Goal: Task Accomplishment & Management: Use online tool/utility

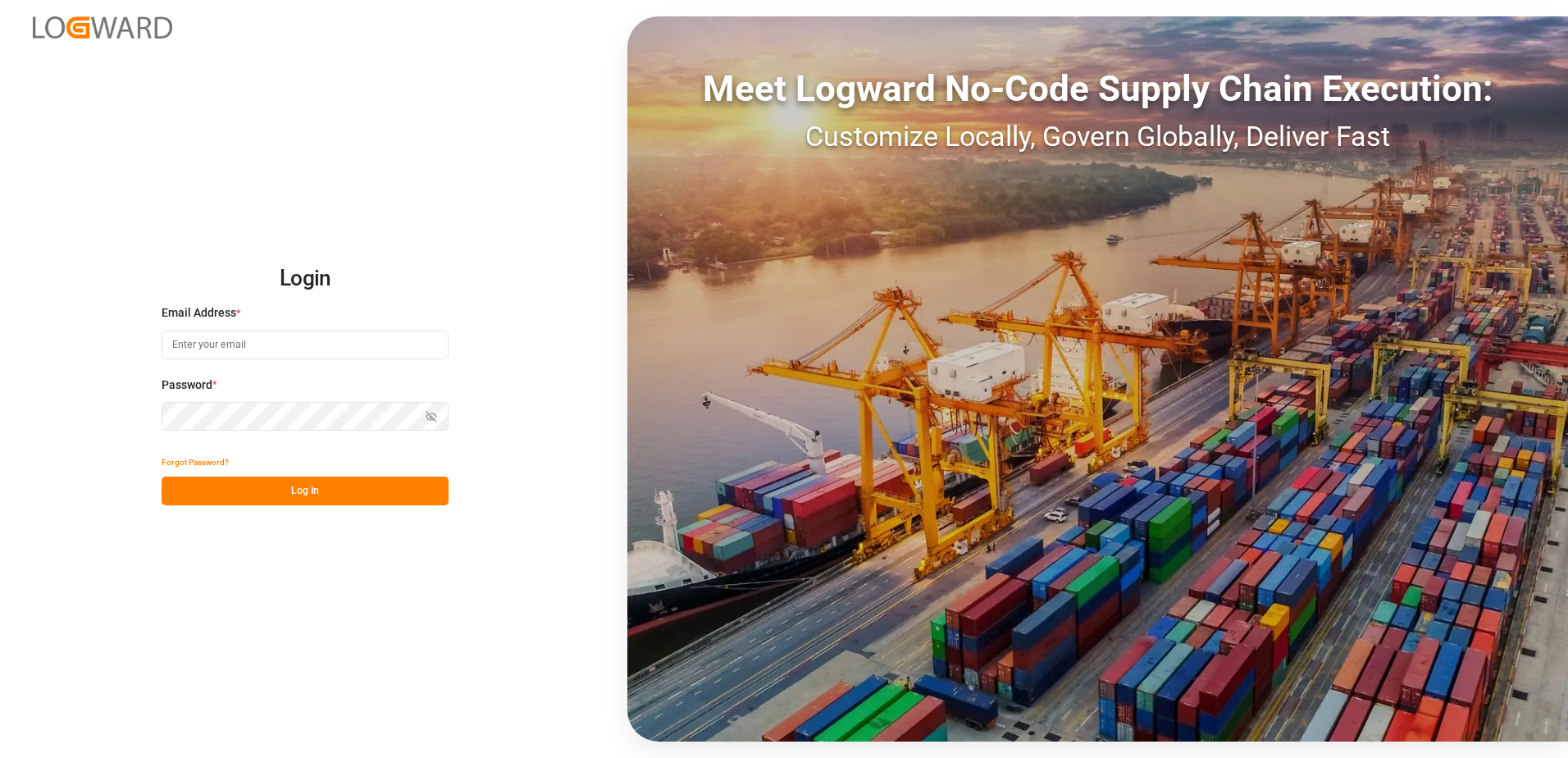
click at [224, 339] on input at bounding box center [305, 344] width 287 height 29
type input "m"
type input "[EMAIL_ADDRESS][DOMAIN_NAME]"
click at [287, 483] on button "Log In" at bounding box center [305, 490] width 287 height 29
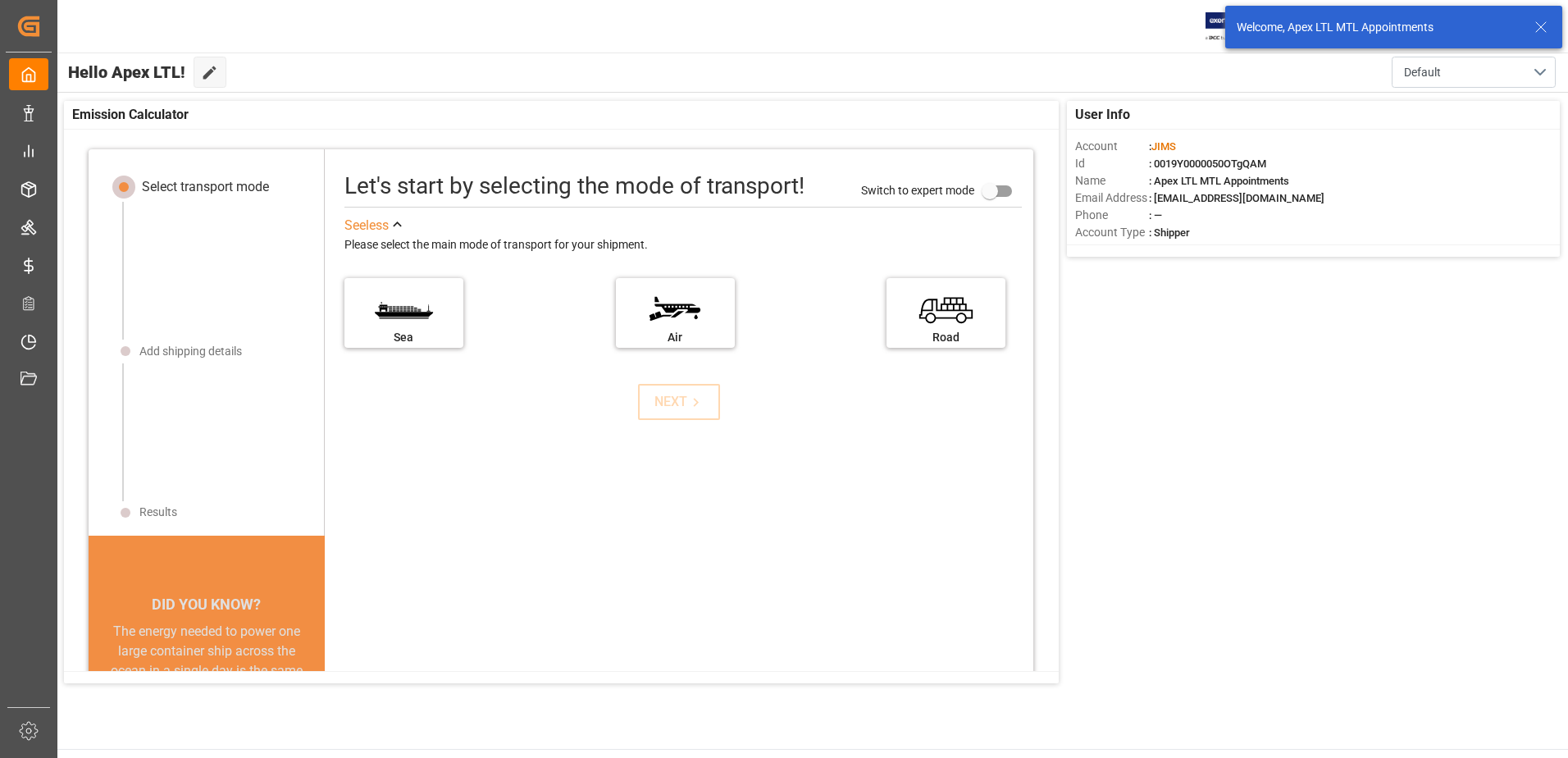
click at [1541, 25] on icon at bounding box center [1541, 27] width 20 height 20
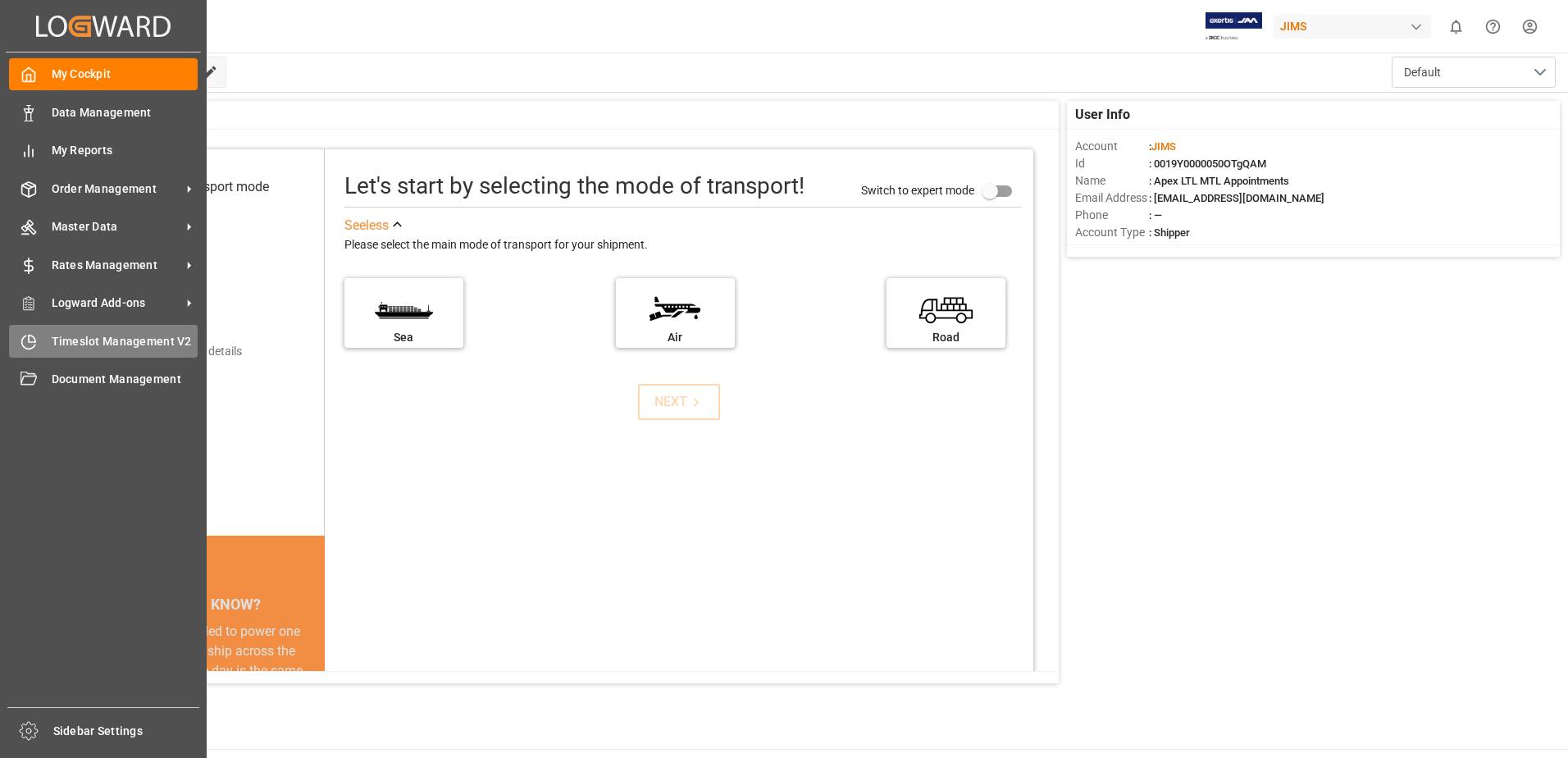
click at [125, 346] on span "Timeslot Management V2" at bounding box center [125, 341] width 147 height 17
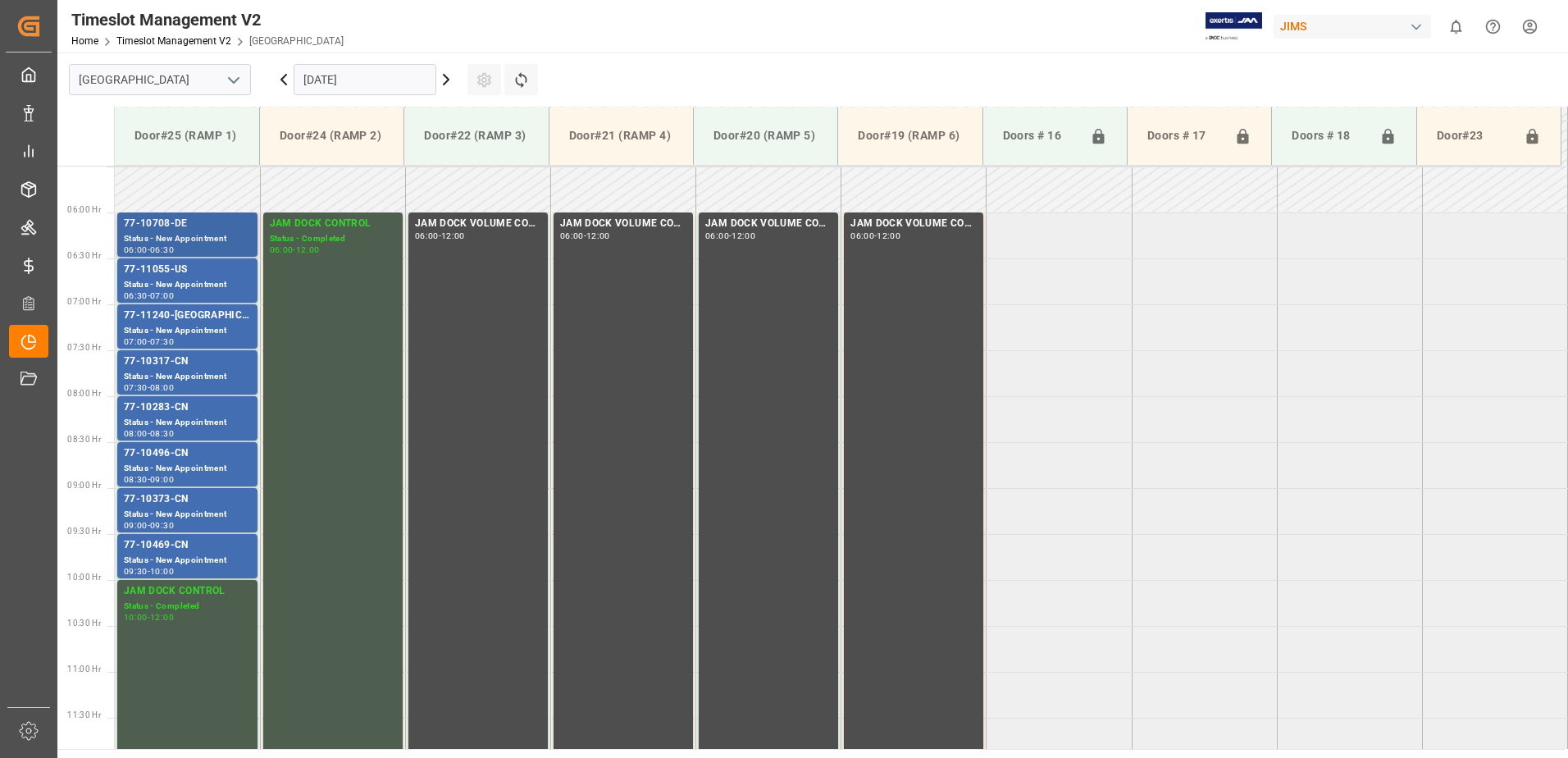
scroll to position [541, 0]
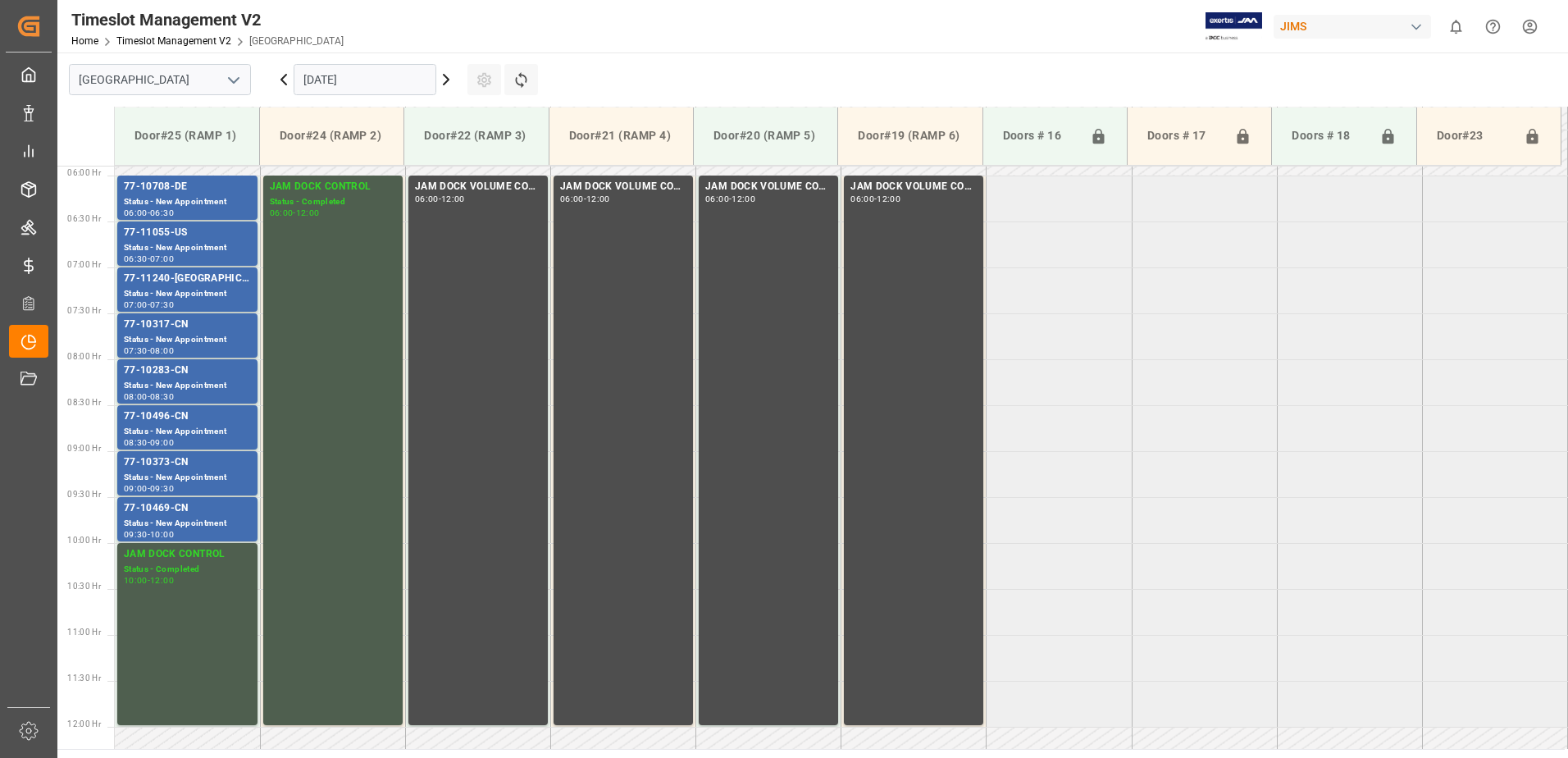
click at [445, 81] on icon at bounding box center [446, 80] width 20 height 20
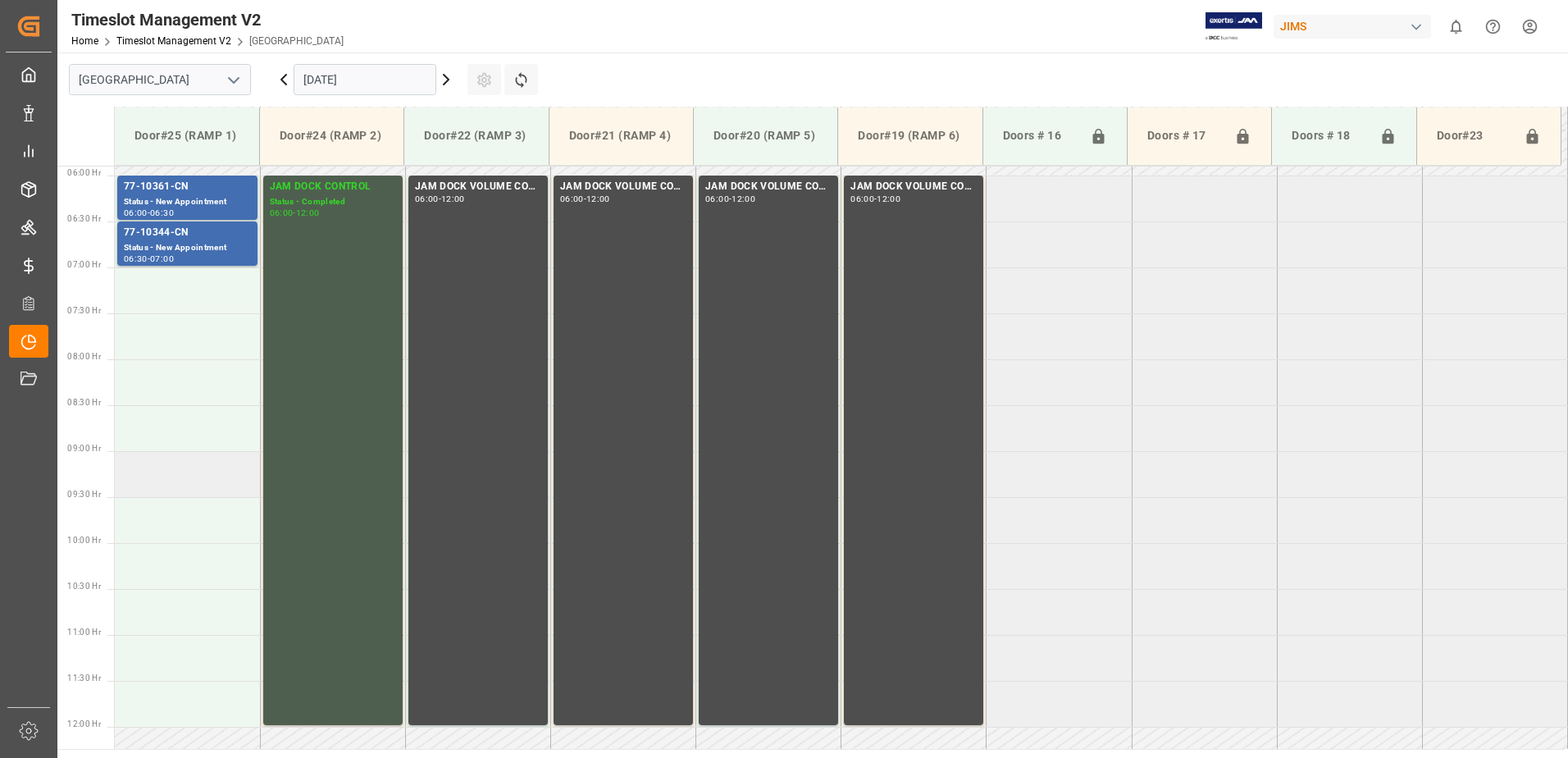
click at [149, 480] on td at bounding box center [187, 474] width 145 height 46
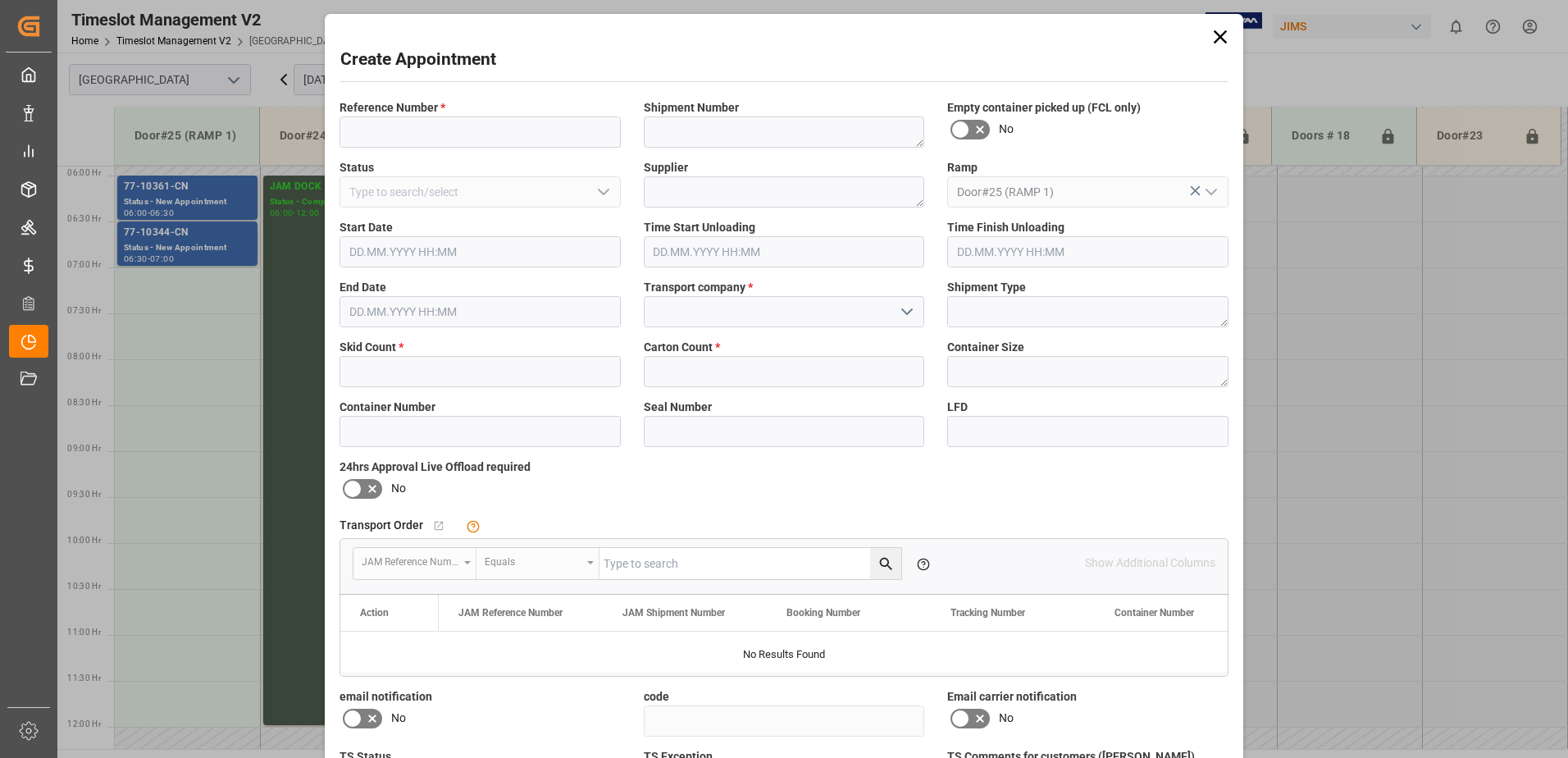
type input "[DATE] 09:00"
type input "[DATE] 09:30"
click at [512, 127] on input at bounding box center [479, 131] width 281 height 31
type input "[PERSON_NAME]/ [PERSON_NAME]"
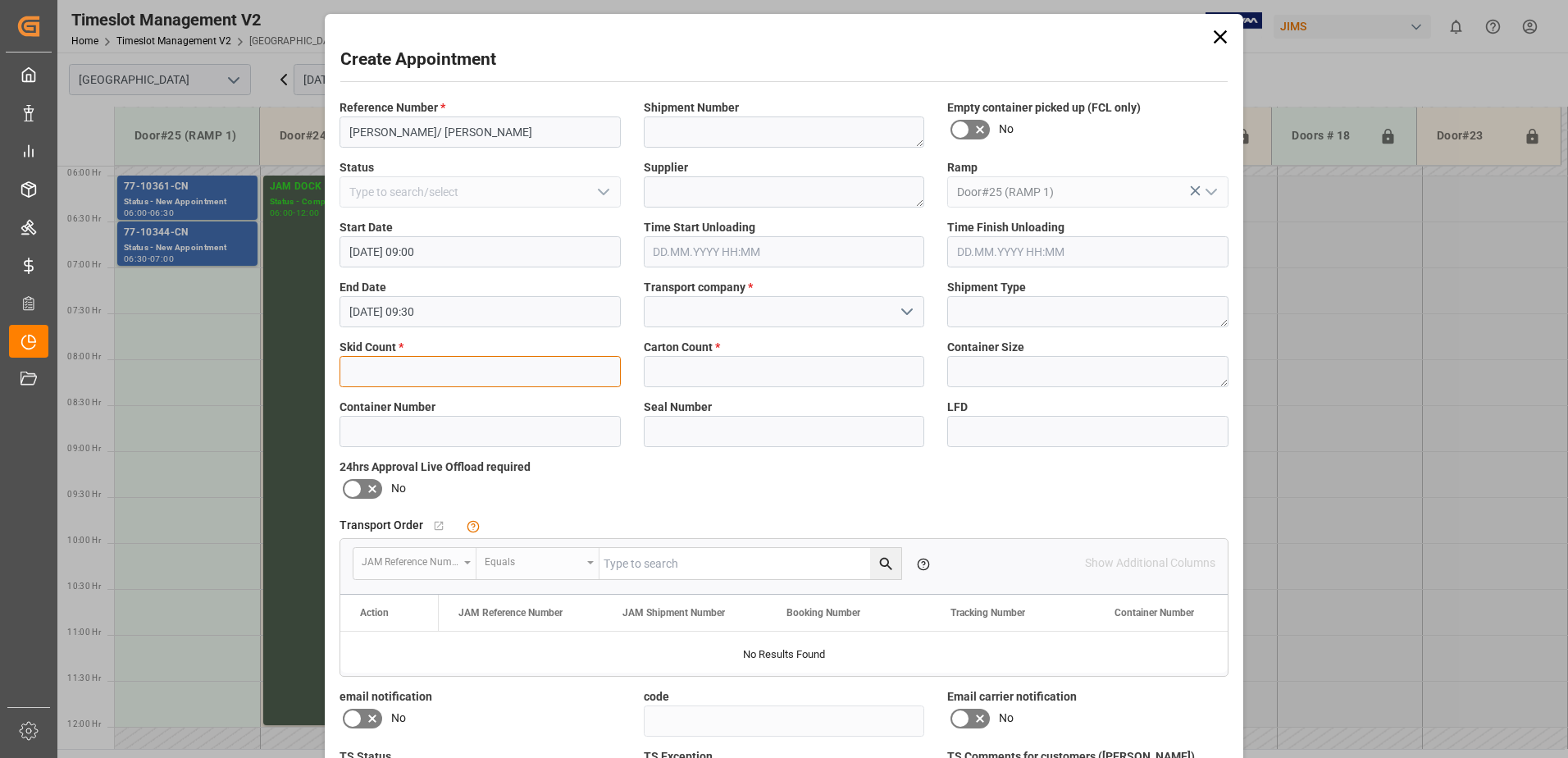
click at [387, 371] on input "text" at bounding box center [479, 371] width 281 height 31
type input "6"
click at [735, 312] on input at bounding box center [784, 311] width 281 height 31
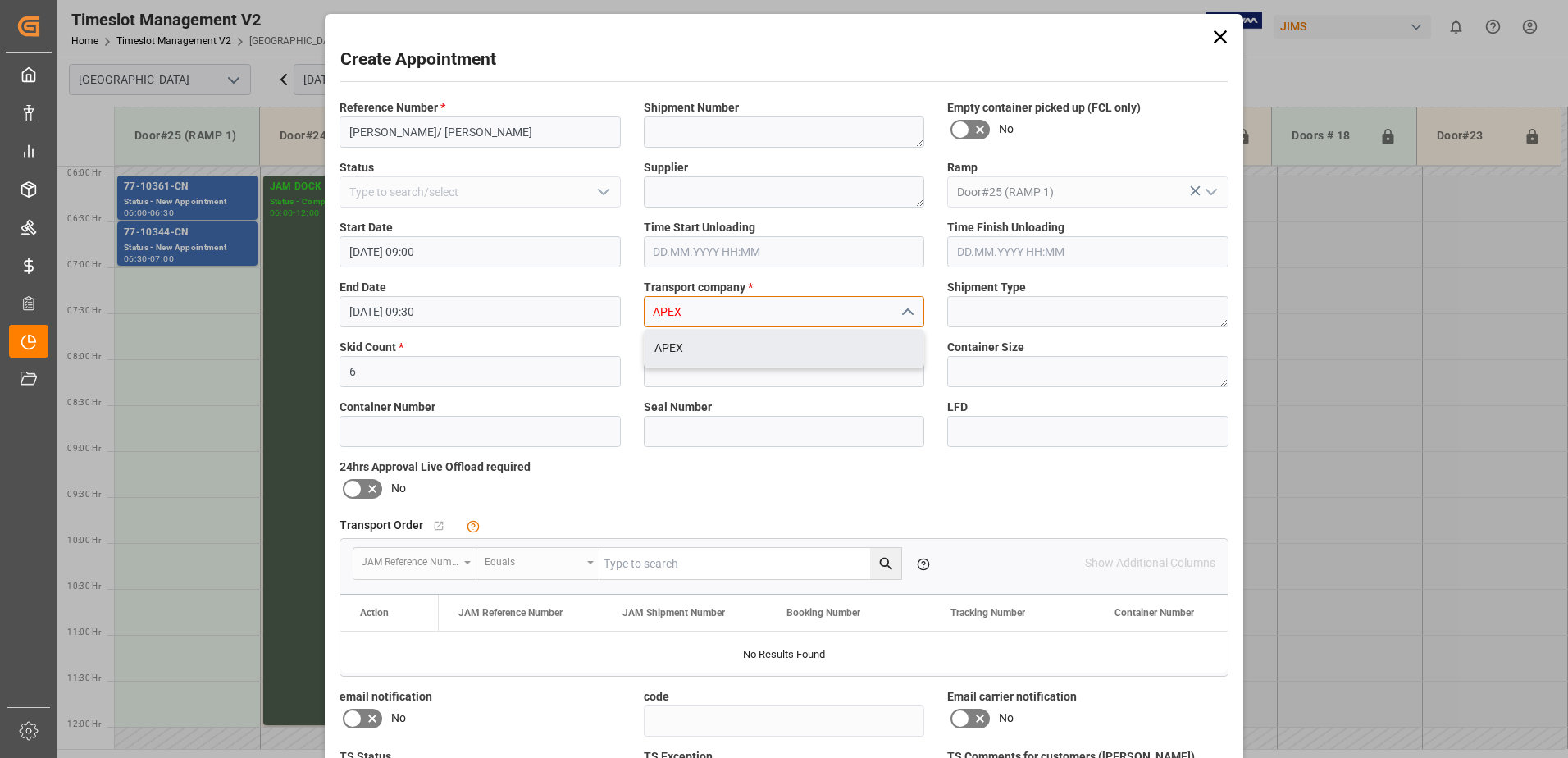
click at [694, 347] on div "APEX" at bounding box center [784, 348] width 280 height 37
type input "APEX"
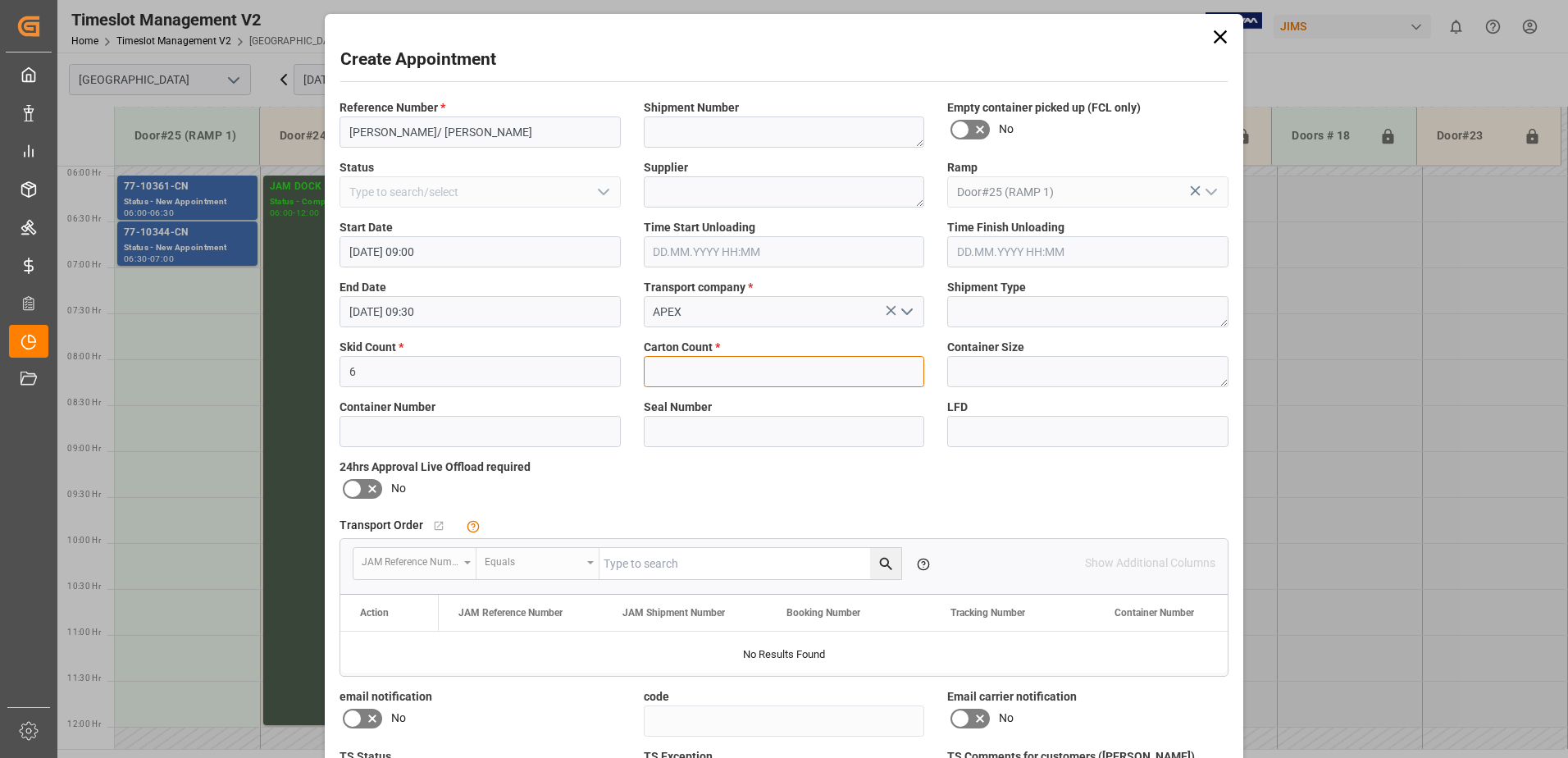
click at [716, 373] on input "text" at bounding box center [784, 371] width 281 height 31
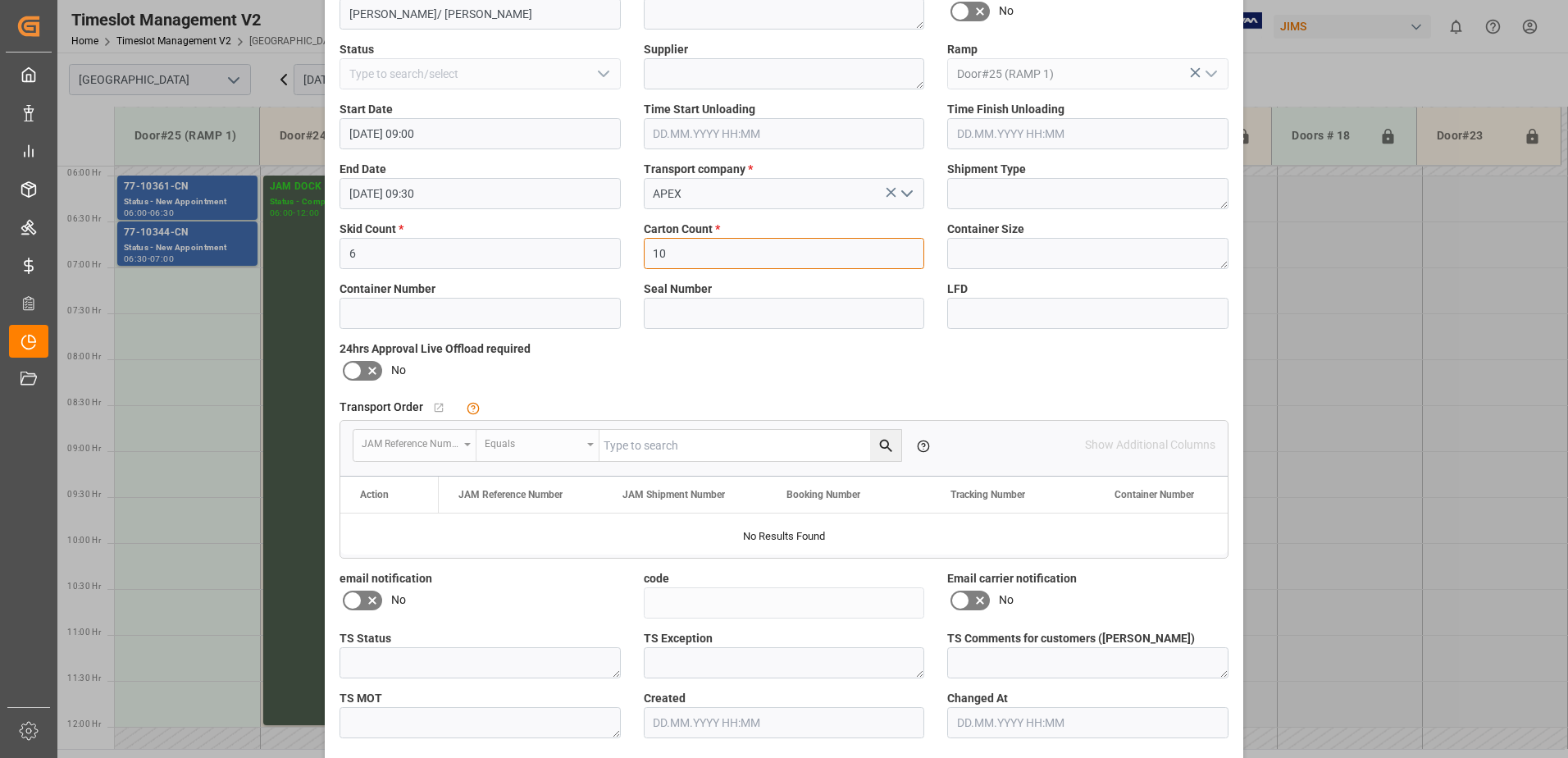
scroll to position [164, 0]
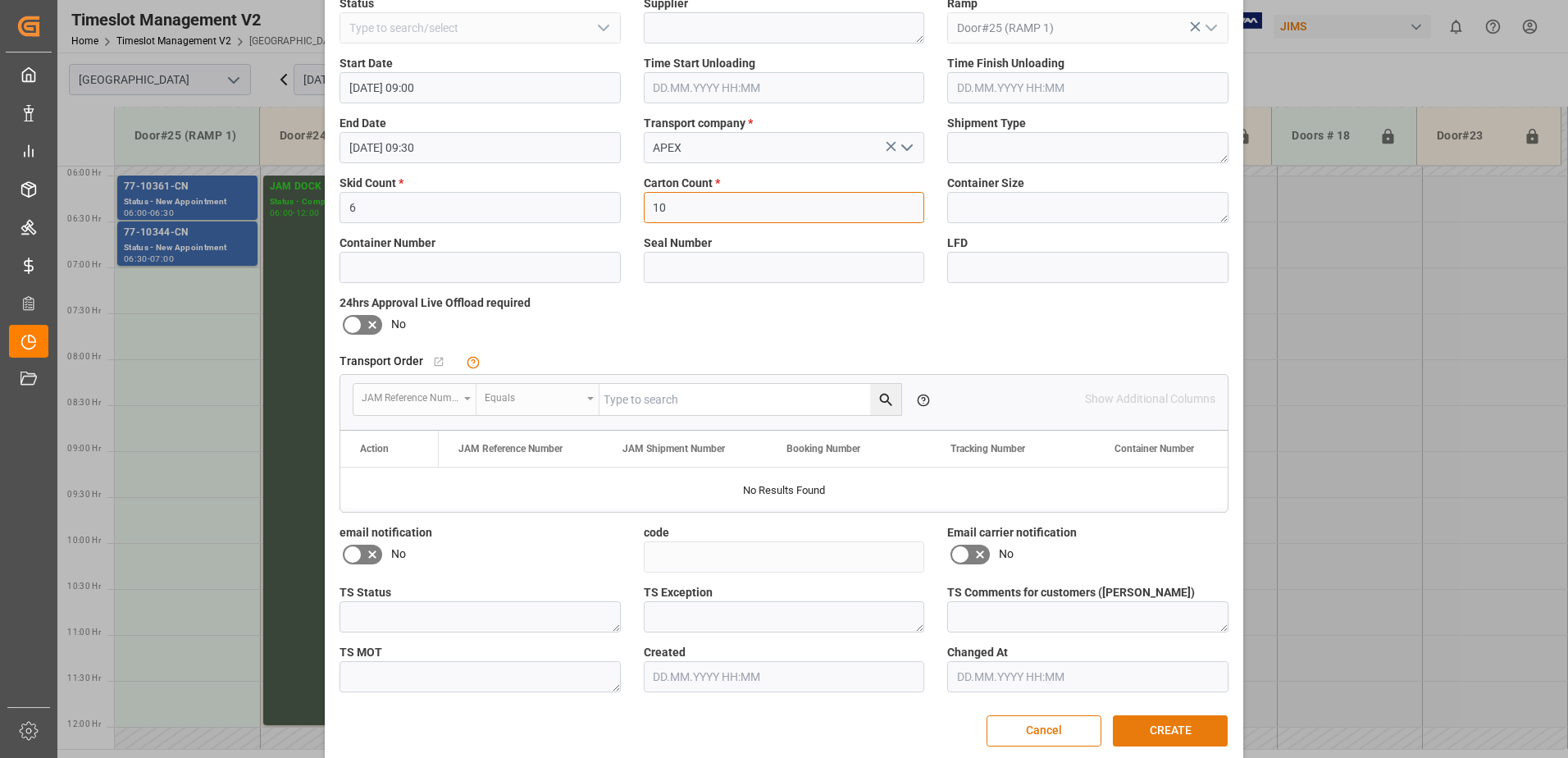
type input "10"
click at [1175, 721] on button "CREATE" at bounding box center [1170, 730] width 115 height 31
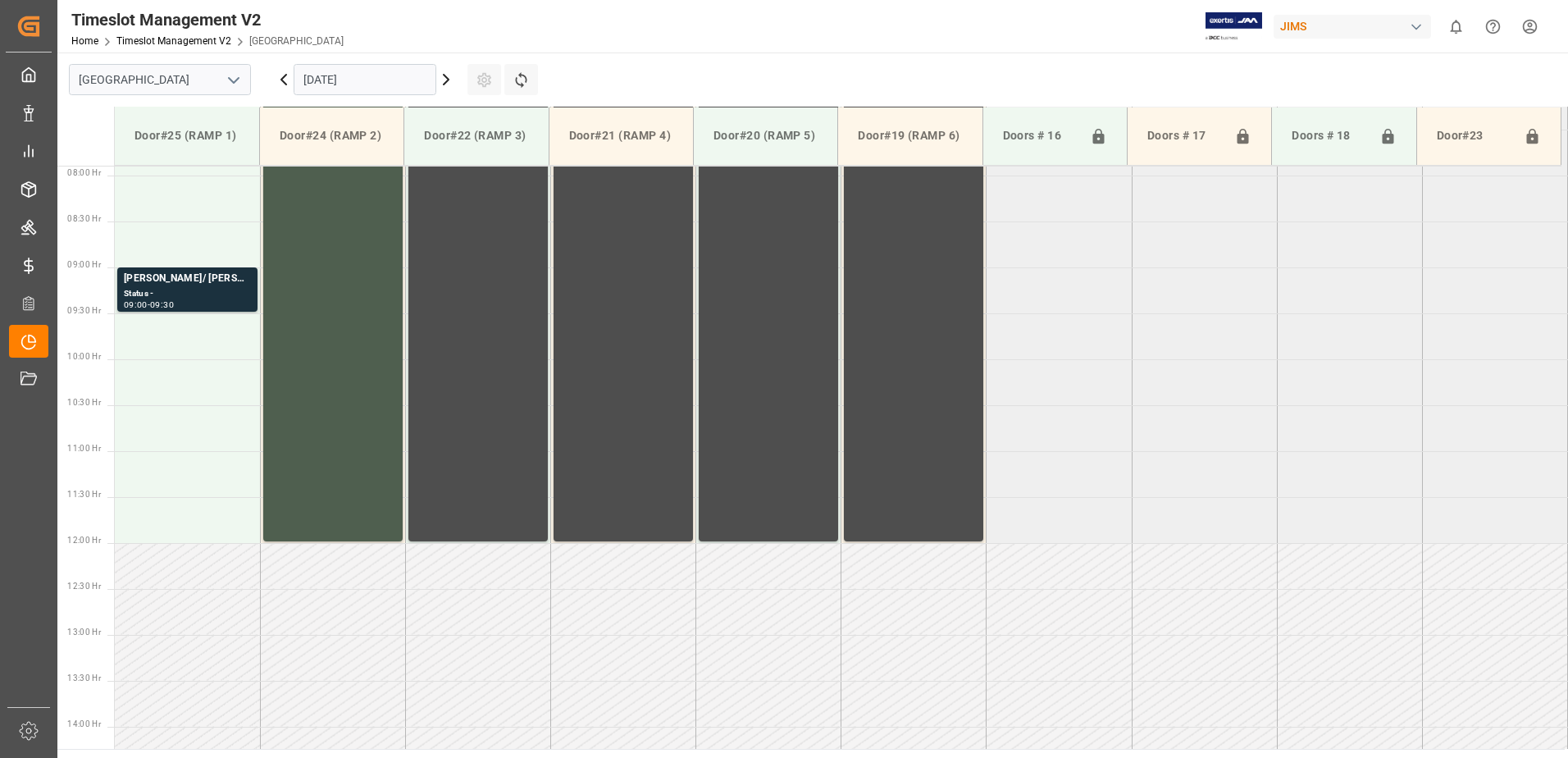
scroll to position [643, 0]
